Goal: Task Accomplishment & Management: Manage account settings

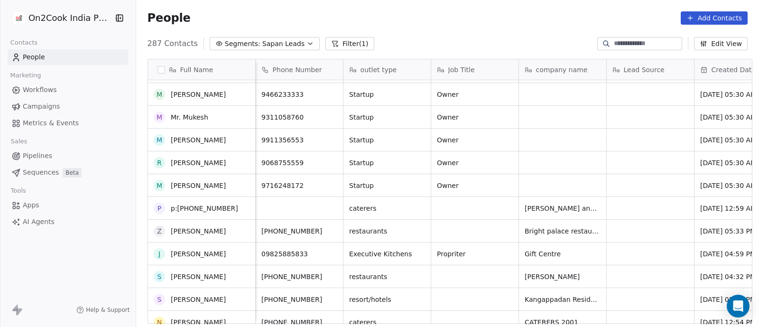
scroll to position [1241, 0]
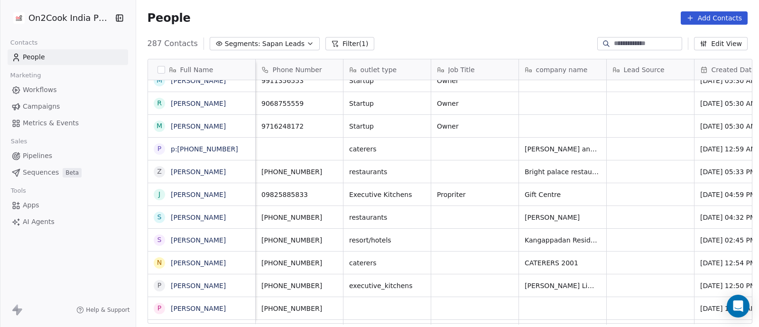
click at [272, 261] on span "[PHONE_NUMBER]" at bounding box center [291, 262] width 61 height 9
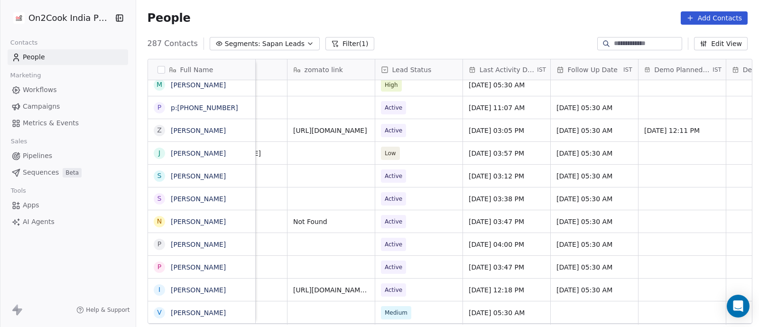
scroll to position [0, 1197]
click at [484, 222] on span "[DATE] 03:47 PM" at bounding box center [498, 221] width 58 height 9
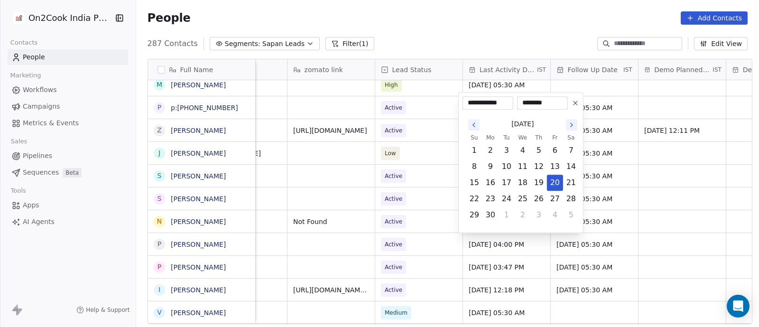
click at [572, 123] on icon "Go to the Next Month" at bounding box center [572, 125] width 8 height 8
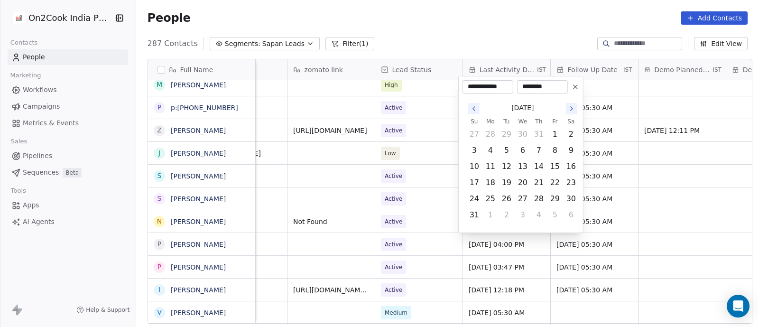
click at [573, 109] on icon "Go to the Next Month" at bounding box center [572, 109] width 8 height 8
click at [539, 200] on button "25" at bounding box center [538, 198] width 15 height 15
type input "**********"
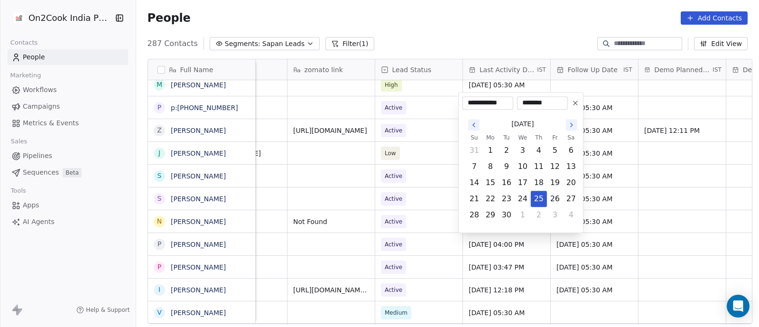
click at [440, 219] on html "On2Cook India Pvt. Ltd. Contacts People Marketing Workflows Campaigns Metrics &…" at bounding box center [379, 163] width 759 height 327
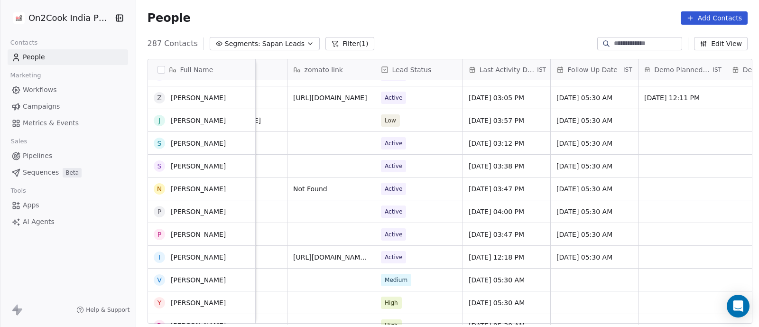
scroll to position [1579, 0]
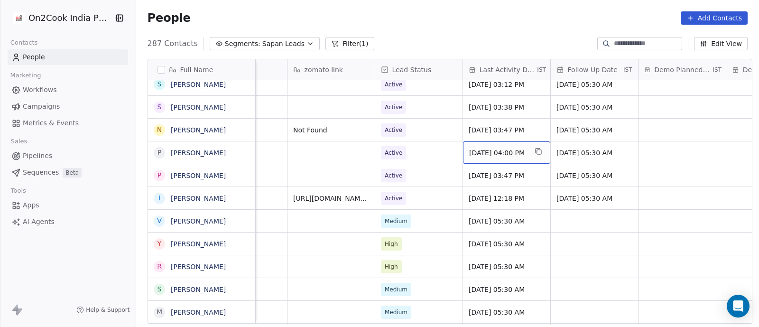
click at [469, 151] on span "[DATE] 04:00 PM" at bounding box center [498, 152] width 58 height 9
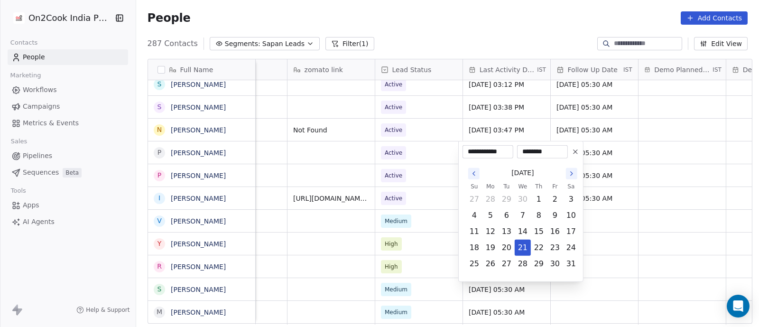
click at [570, 173] on icon "Go to the Next Month" at bounding box center [572, 174] width 8 height 8
click at [539, 245] on button "25" at bounding box center [538, 247] width 15 height 15
type input "**********"
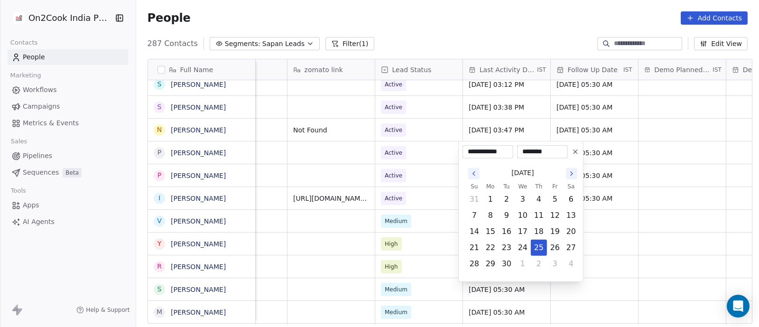
click at [531, 240] on button "25" at bounding box center [538, 247] width 15 height 15
click at [607, 230] on html "On2Cook India Pvt. Ltd. Contacts People Marketing Workflows Campaigns Metrics &…" at bounding box center [379, 163] width 759 height 327
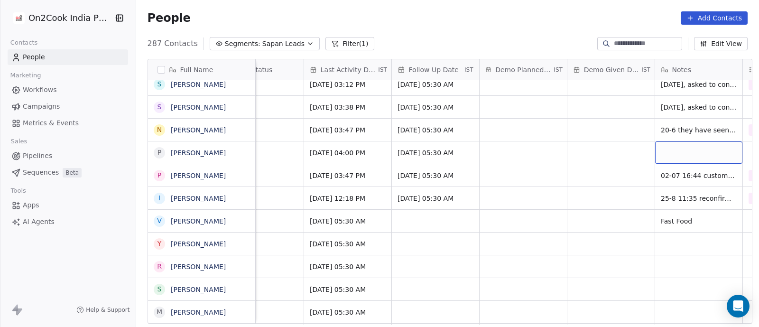
scroll to position [0, 1444]
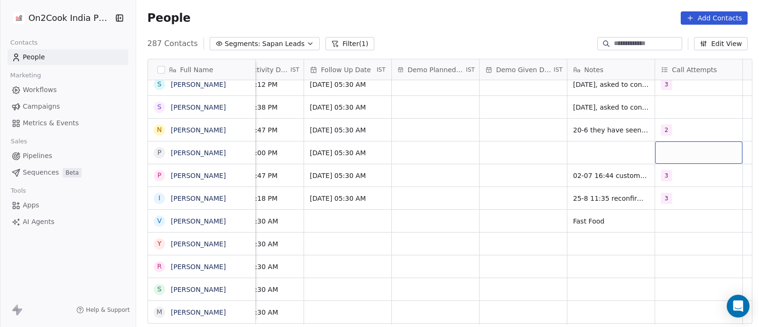
click at [667, 148] on div "grid" at bounding box center [698, 152] width 87 height 22
click at [648, 178] on button "Suggestions" at bounding box center [649, 178] width 8 height 8
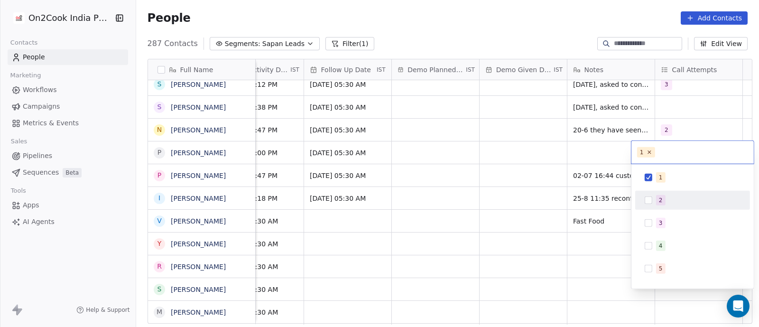
click at [695, 207] on div "2" at bounding box center [692, 200] width 107 height 15
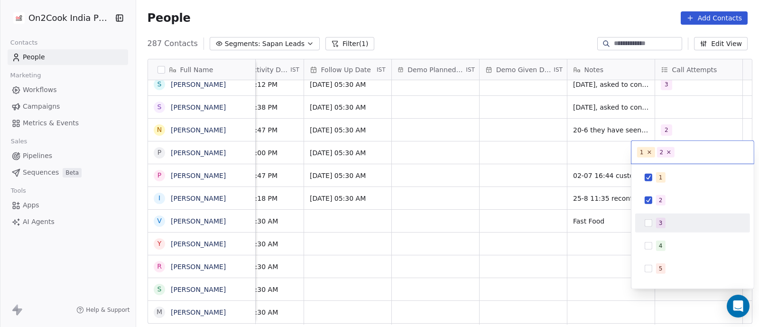
click at [696, 233] on div "1 2 3 4 5 6 7 8 9 10" at bounding box center [692, 280] width 115 height 224
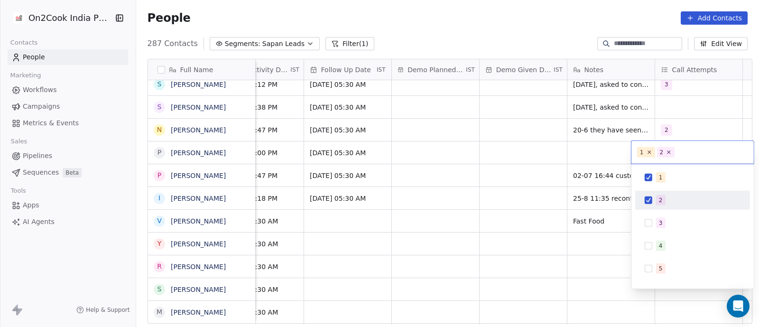
click at [650, 200] on button "Suggestions" at bounding box center [649, 200] width 8 height 8
click at [702, 187] on div "1 2 3 4 5 6 7 8 9 10" at bounding box center [692, 280] width 115 height 224
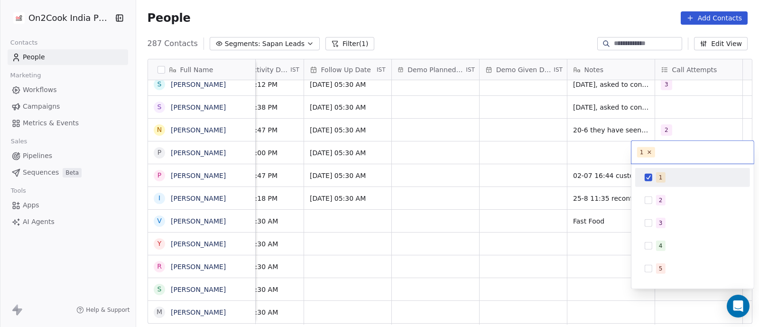
click at [587, 149] on html "On2Cook India Pvt. Ltd. Contacts People Marketing Workflows Campaigns Metrics &…" at bounding box center [379, 163] width 759 height 327
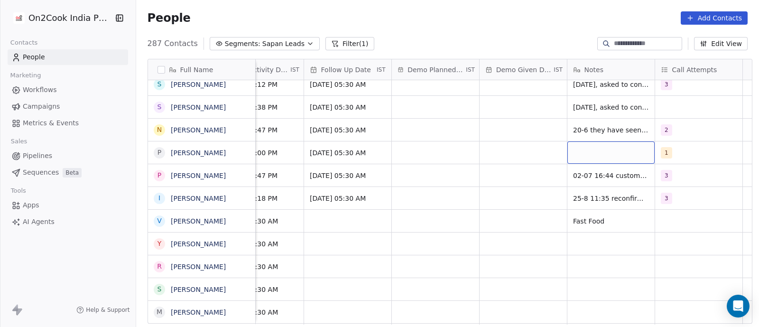
click at [587, 149] on div "grid" at bounding box center [611, 152] width 87 height 22
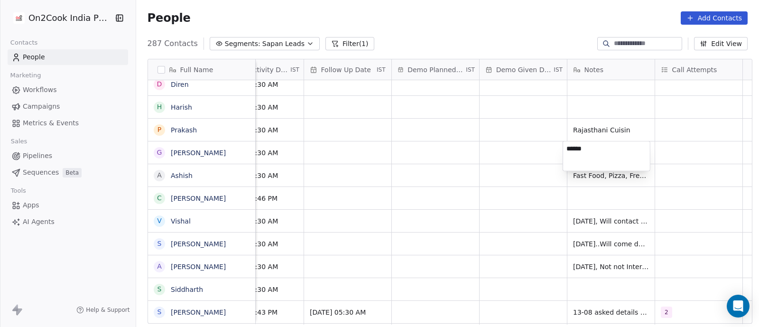
type textarea "*******"
click at [679, 144] on html "On2Cook India Pvt. Ltd. Contacts People Marketing Workflows Campaigns Metrics &…" at bounding box center [379, 163] width 759 height 327
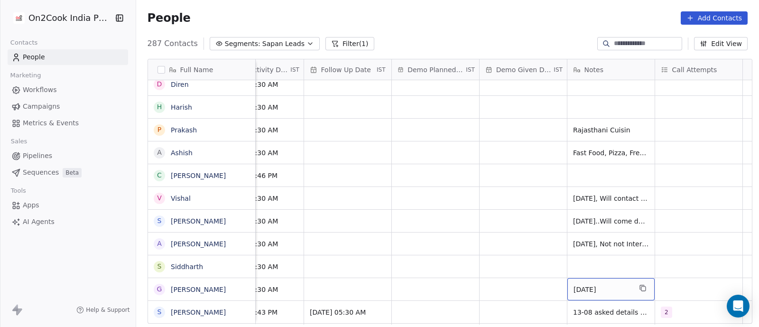
scroll to position [1585, 0]
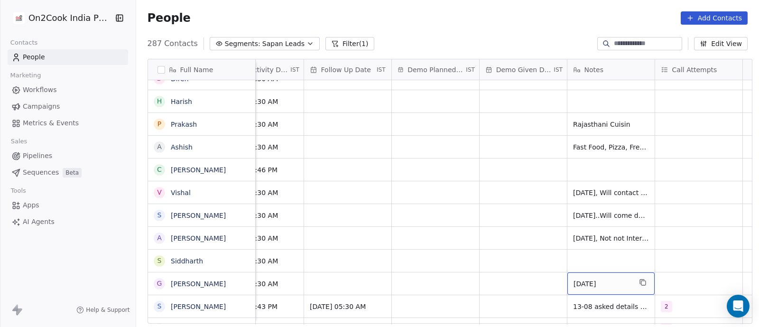
drag, startPoint x: 570, startPoint y: 287, endPoint x: 593, endPoint y: 284, distance: 23.4
click at [593, 284] on span "[DATE]" at bounding box center [603, 283] width 58 height 9
drag, startPoint x: 593, startPoint y: 279, endPoint x: 561, endPoint y: 281, distance: 31.4
click at [561, 281] on html "On2Cook India Pvt. Ltd. Contacts People Marketing Workflows Campaigns Metrics &…" at bounding box center [379, 163] width 759 height 327
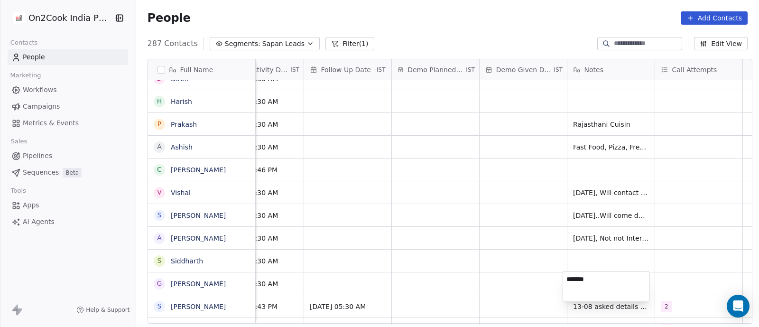
click at [566, 279] on textarea "*******" at bounding box center [606, 286] width 86 height 29
type textarea "*"
click at [442, 222] on html "On2Cook India Pvt. Ltd. Contacts People Marketing Workflows Campaigns Metrics &…" at bounding box center [379, 163] width 759 height 327
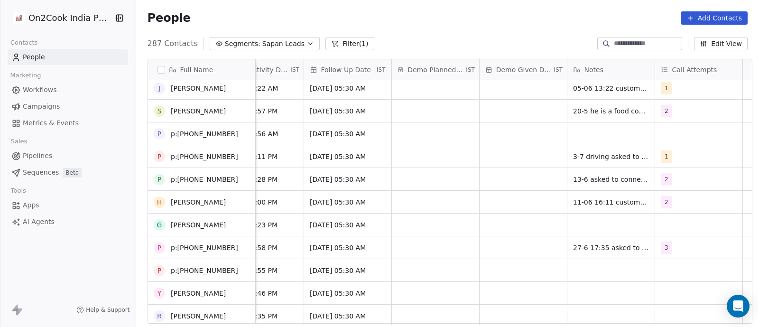
scroll to position [0, 0]
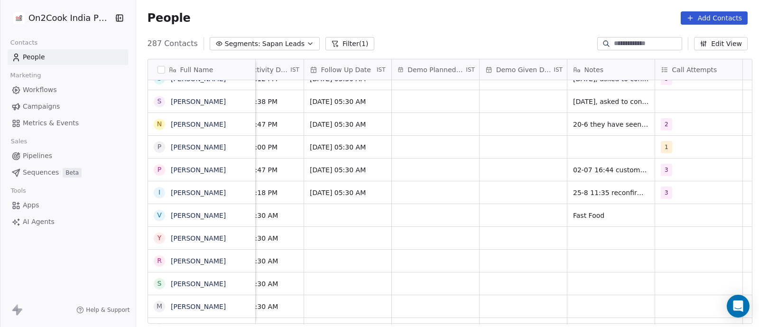
click at [593, 144] on div "grid" at bounding box center [611, 147] width 87 height 22
click at [592, 144] on div "grid" at bounding box center [611, 147] width 87 height 22
click at [573, 124] on span "20-6 they have seen demo and want demo near [GEOGRAPHIC_DATA], they have cloud …" at bounding box center [611, 124] width 76 height 9
click at [601, 151] on div "grid" at bounding box center [611, 147] width 87 height 22
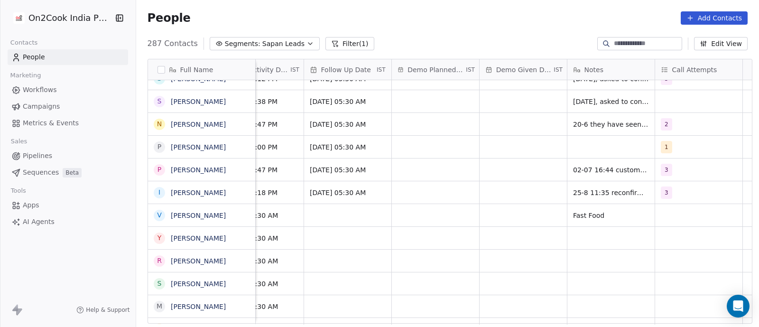
click at [587, 146] on div "grid" at bounding box center [611, 147] width 87 height 22
click at [208, 147] on link "[PERSON_NAME]" at bounding box center [198, 147] width 55 height 8
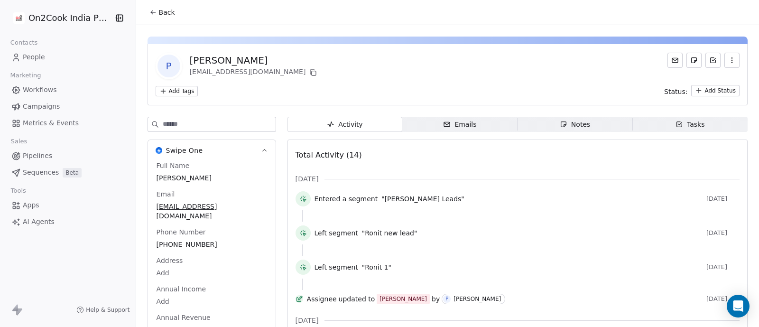
click at [162, 8] on span "Back" at bounding box center [167, 12] width 16 height 9
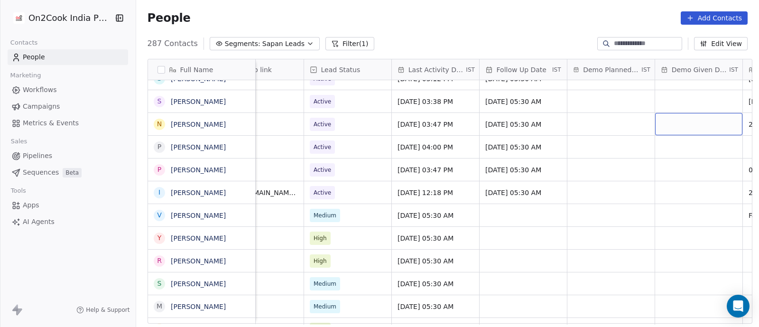
scroll to position [0, 1356]
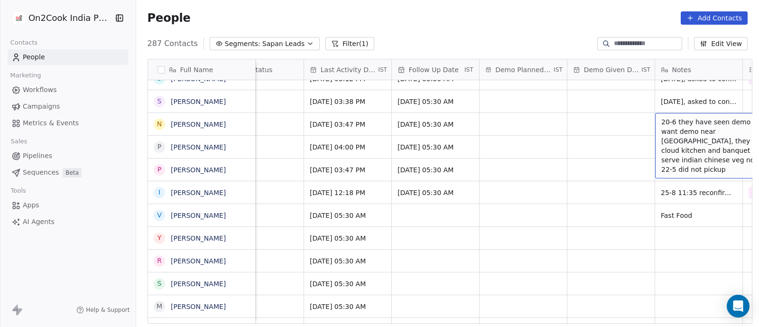
click at [662, 121] on span "20-6 they have seen demo and want demo near [GEOGRAPHIC_DATA], they have cloud …" at bounding box center [718, 145] width 113 height 57
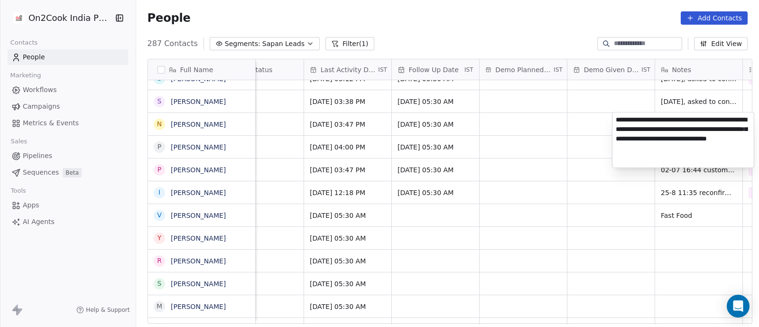
click at [616, 121] on textarea "**********" at bounding box center [683, 139] width 141 height 55
type textarea "**********"
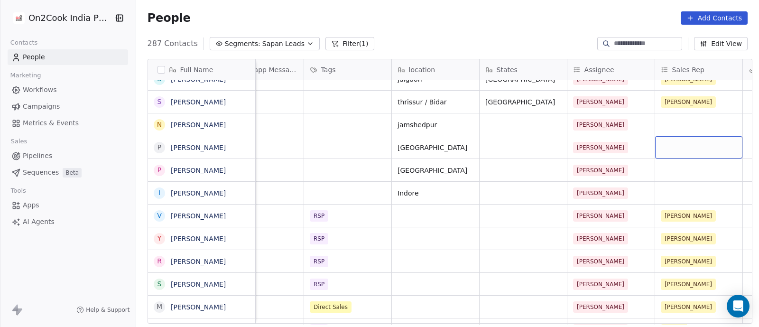
scroll to position [0, 742]
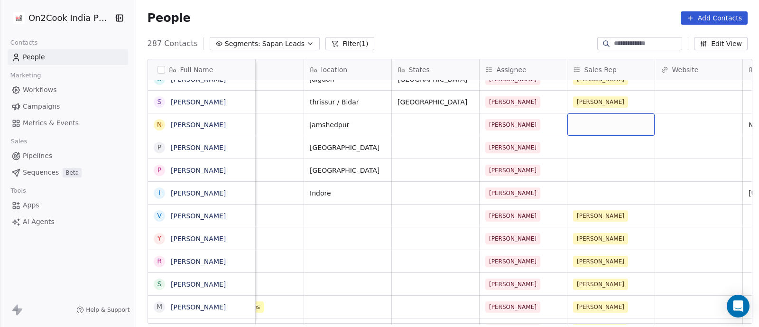
click at [586, 124] on div "grid" at bounding box center [611, 124] width 87 height 22
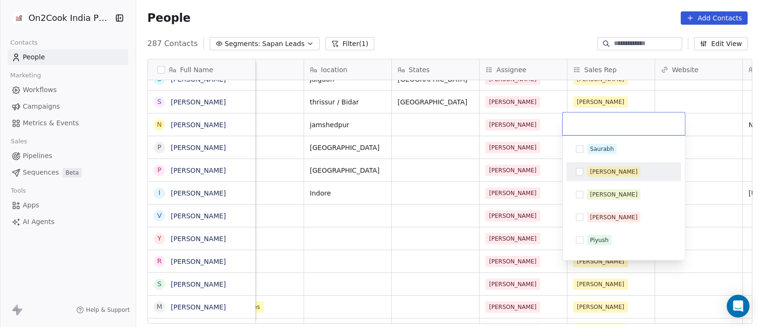
click at [579, 172] on button "Suggestions" at bounding box center [580, 172] width 8 height 8
click at [546, 172] on html "On2Cook India Pvt. Ltd. Contacts People Marketing Workflows Campaigns Metrics &…" at bounding box center [379, 163] width 759 height 327
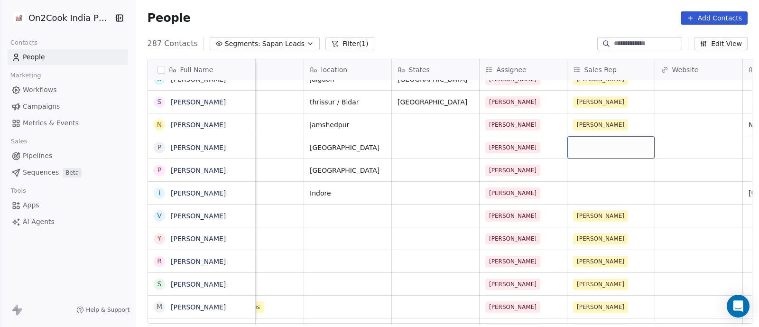
click at [579, 149] on div "grid" at bounding box center [611, 147] width 87 height 22
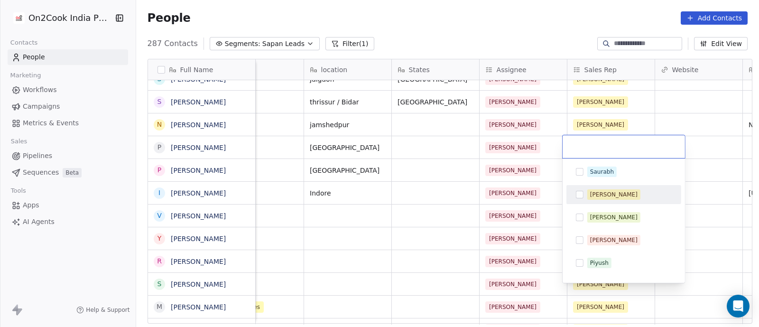
click at [579, 194] on button "Suggestions" at bounding box center [580, 195] width 8 height 8
click at [541, 192] on html "On2Cook India Pvt. Ltd. Contacts People Marketing Workflows Campaigns Metrics &…" at bounding box center [379, 163] width 759 height 327
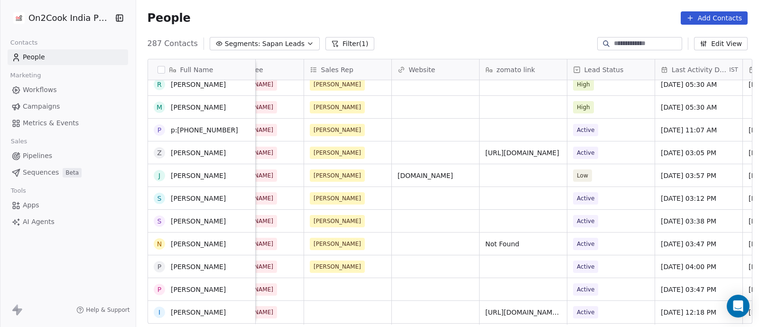
scroll to position [1466, 0]
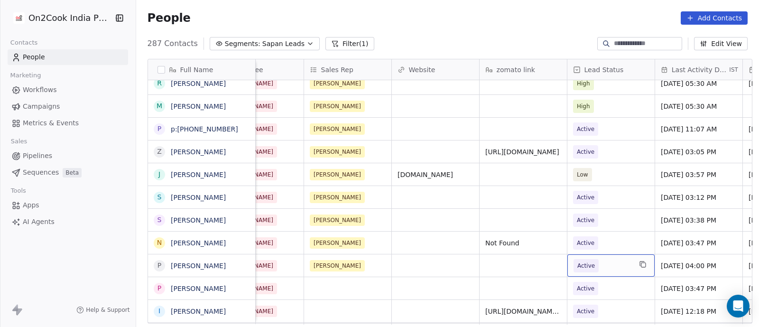
click at [605, 264] on span "Active" at bounding box center [603, 265] width 58 height 13
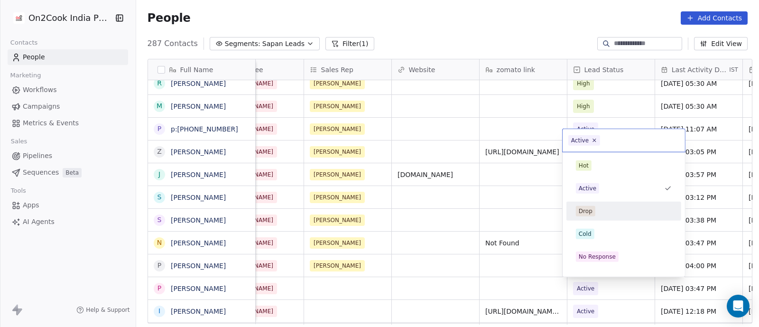
click at [587, 212] on div "Drop" at bounding box center [586, 211] width 14 height 9
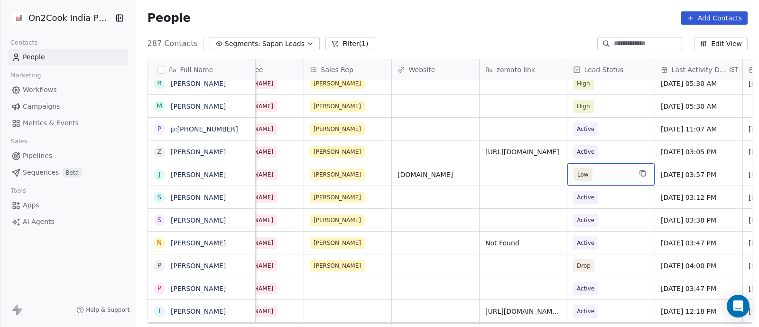
click at [578, 172] on span "Low" at bounding box center [583, 174] width 11 height 9
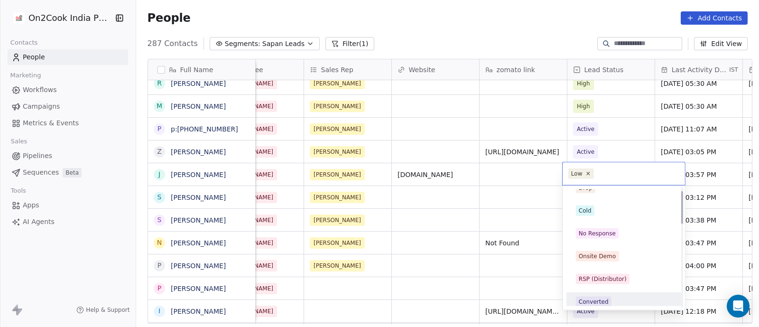
scroll to position [0, 0]
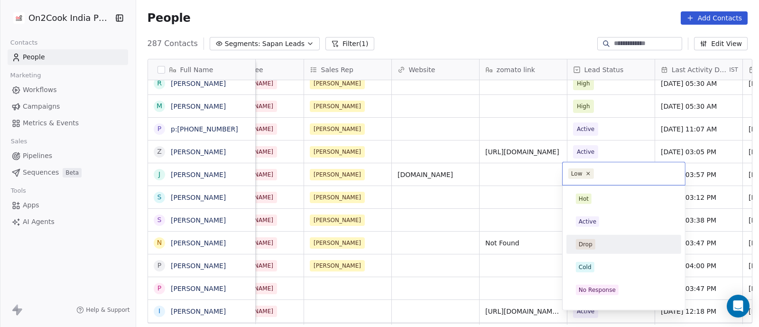
click at [588, 244] on div "Drop" at bounding box center [586, 244] width 14 height 9
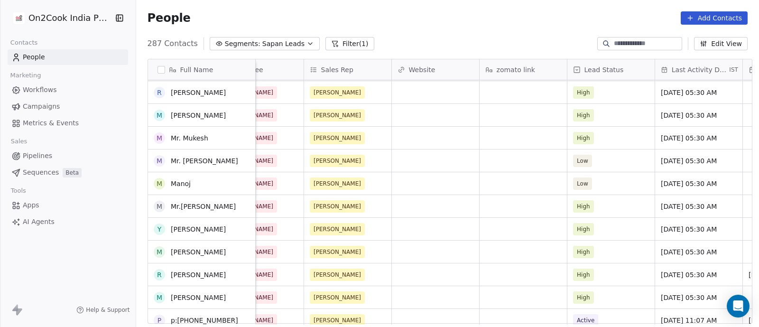
scroll to position [1051, 0]
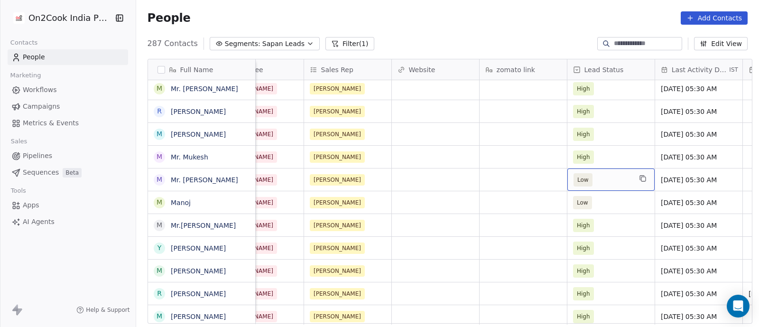
click at [581, 178] on span "Low" at bounding box center [583, 179] width 11 height 9
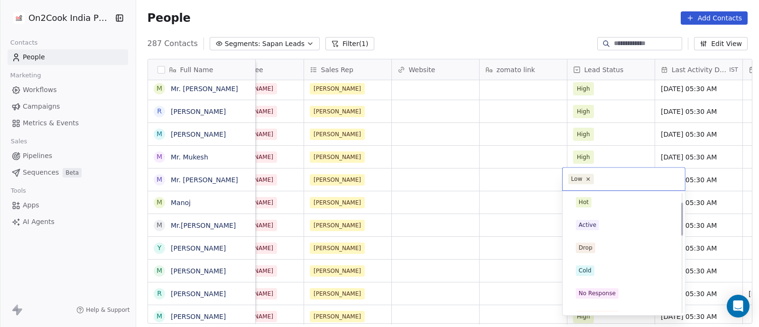
scroll to position [0, 0]
click at [583, 246] on div "Drop" at bounding box center [586, 249] width 14 height 9
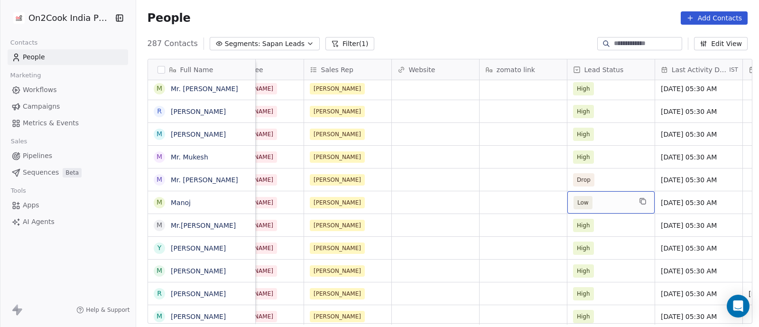
click at [598, 198] on span "Low" at bounding box center [603, 202] width 58 height 13
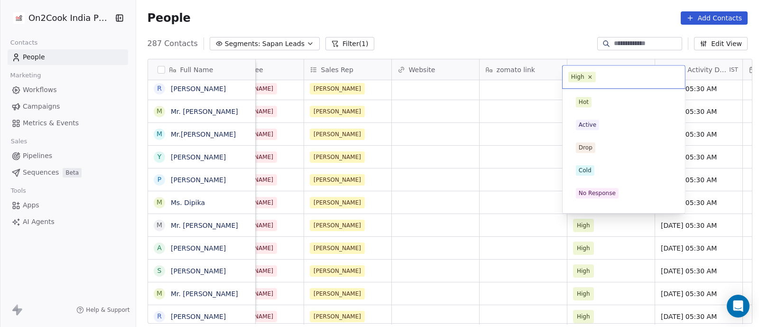
scroll to position [29, 0]
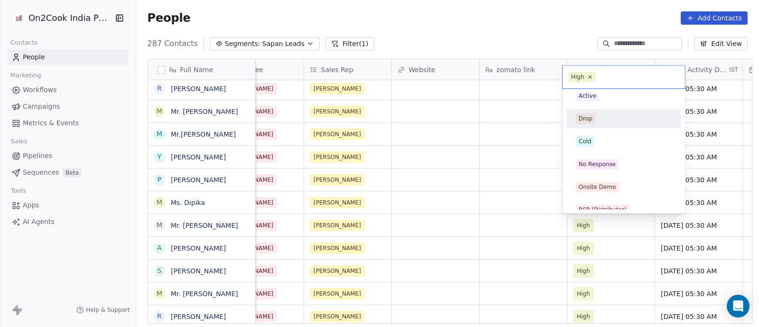
click at [587, 118] on div "Drop" at bounding box center [586, 118] width 14 height 9
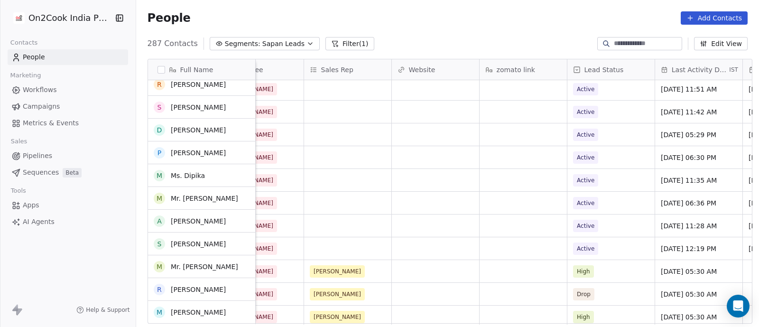
scroll to position [755, 0]
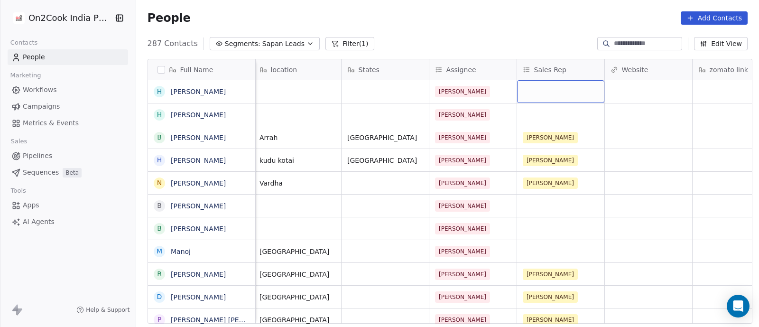
click at [552, 84] on div "grid" at bounding box center [560, 91] width 87 height 23
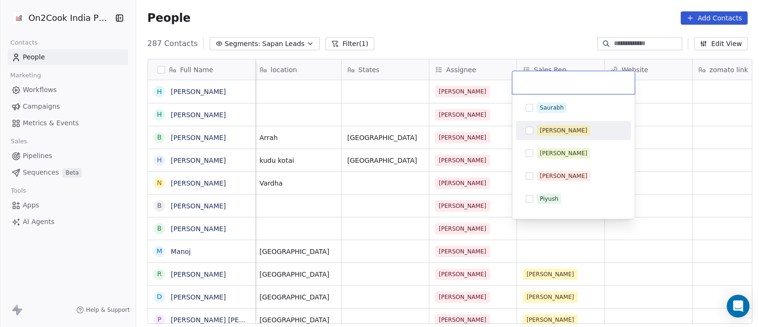
click at [528, 131] on button "Suggestions" at bounding box center [530, 131] width 8 height 8
click at [495, 129] on html "On2Cook India Pvt. Ltd. Contacts People Marketing Workflows Campaigns Metrics &…" at bounding box center [379, 163] width 759 height 327
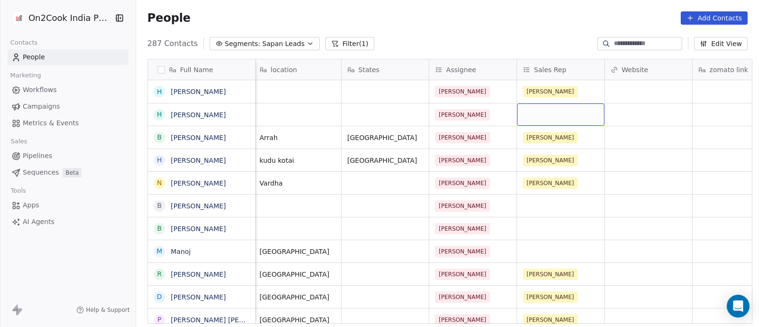
click at [534, 105] on div "grid" at bounding box center [560, 114] width 87 height 22
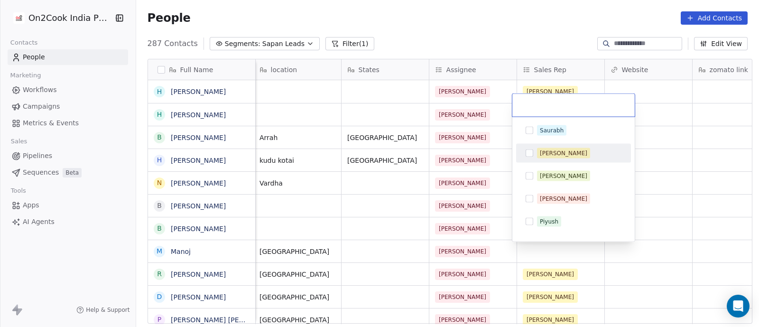
click at [526, 154] on button "Suggestions" at bounding box center [530, 153] width 8 height 8
click at [292, 86] on html "On2Cook India Pvt. Ltd. Contacts People Marketing Workflows Campaigns Metrics &…" at bounding box center [379, 163] width 759 height 327
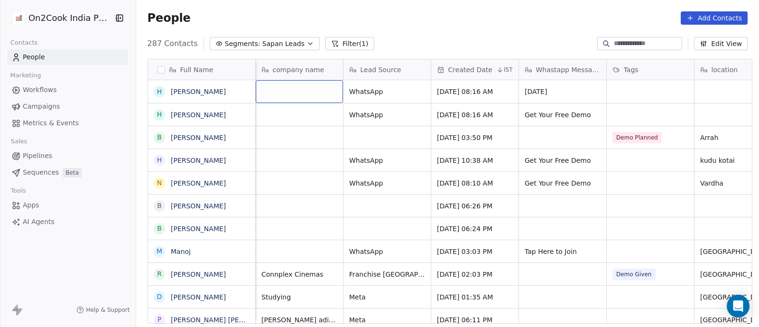
scroll to position [9, 391]
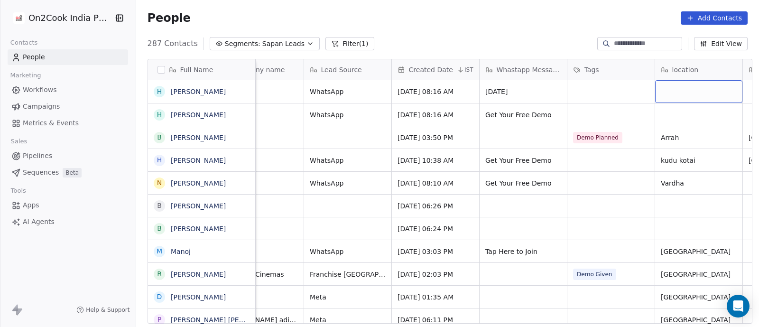
click at [702, 86] on div "grid" at bounding box center [698, 91] width 87 height 23
type textarea "******"
click at [706, 112] on html "On2Cook India Pvt. Ltd. Contacts People Marketing Workflows Campaigns Metrics &…" at bounding box center [379, 163] width 759 height 327
